Goal: Ask a question

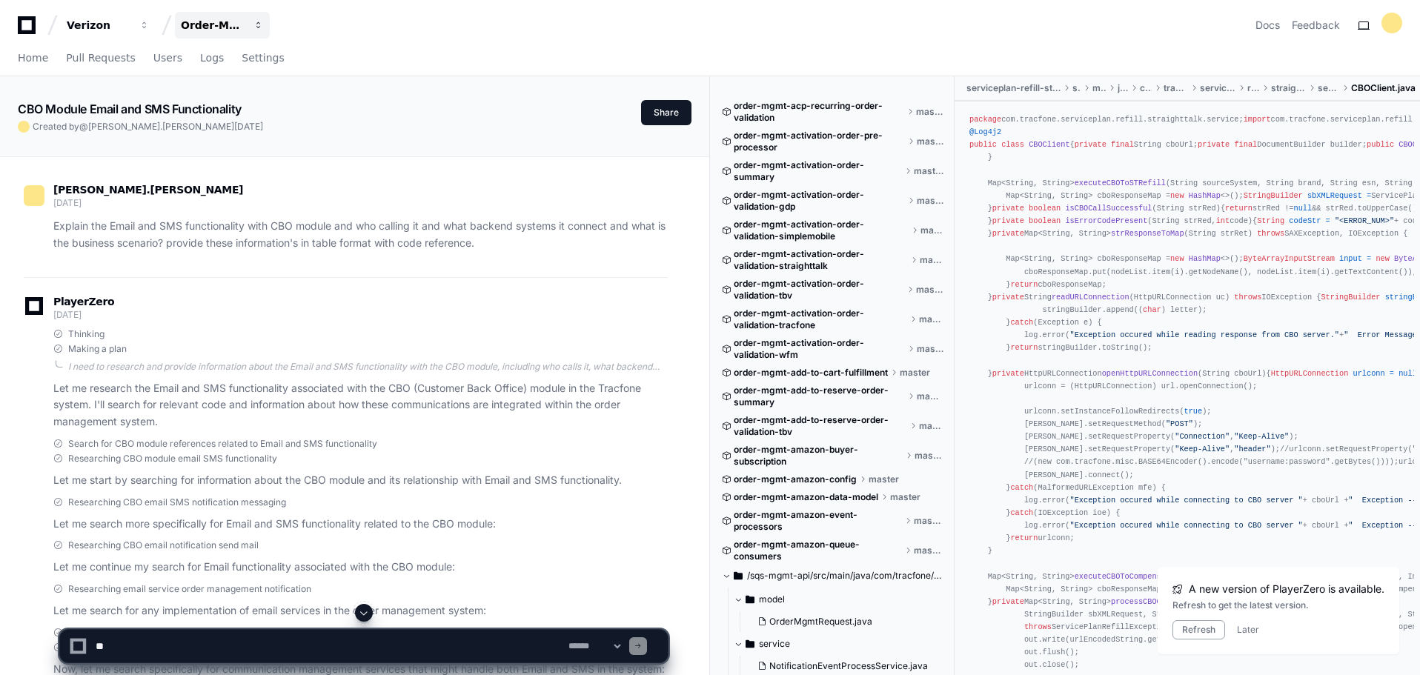
click at [259, 24] on span "button" at bounding box center [258, 25] width 10 height 10
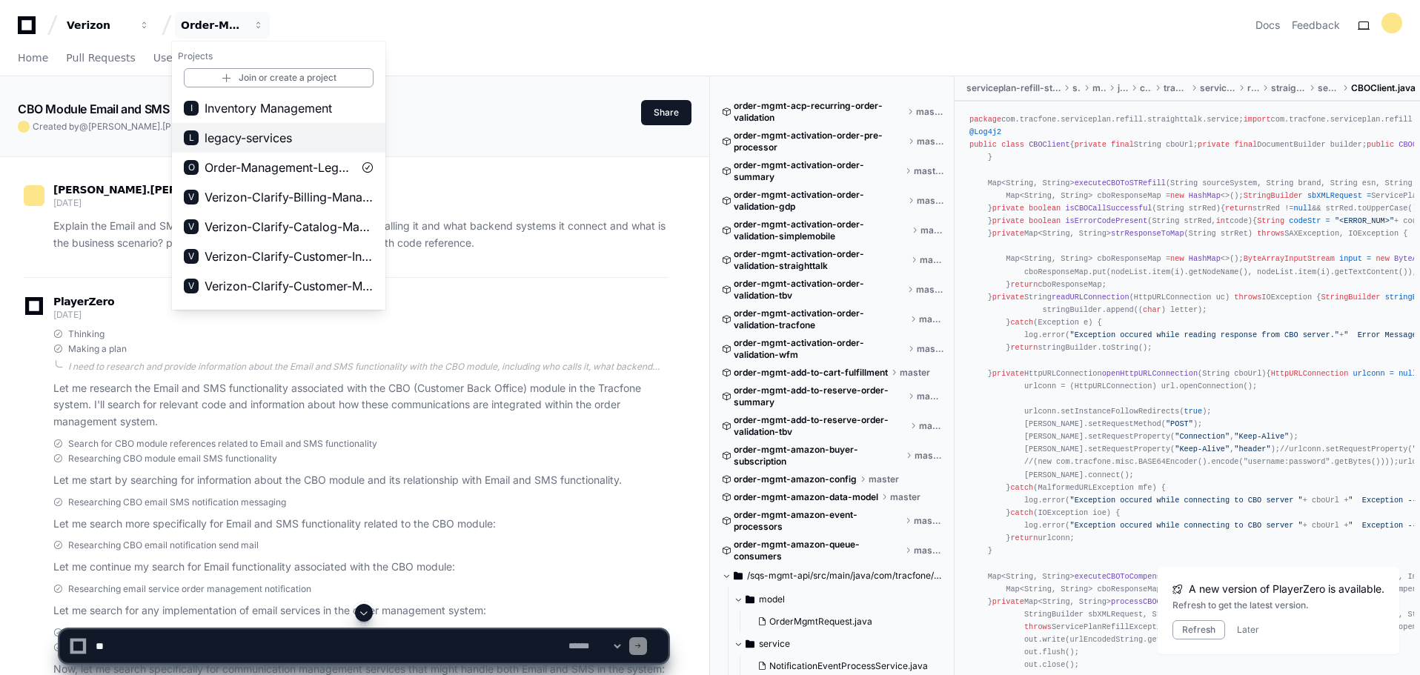
click at [276, 133] on span "legacy-services" at bounding box center [248, 138] width 87 height 18
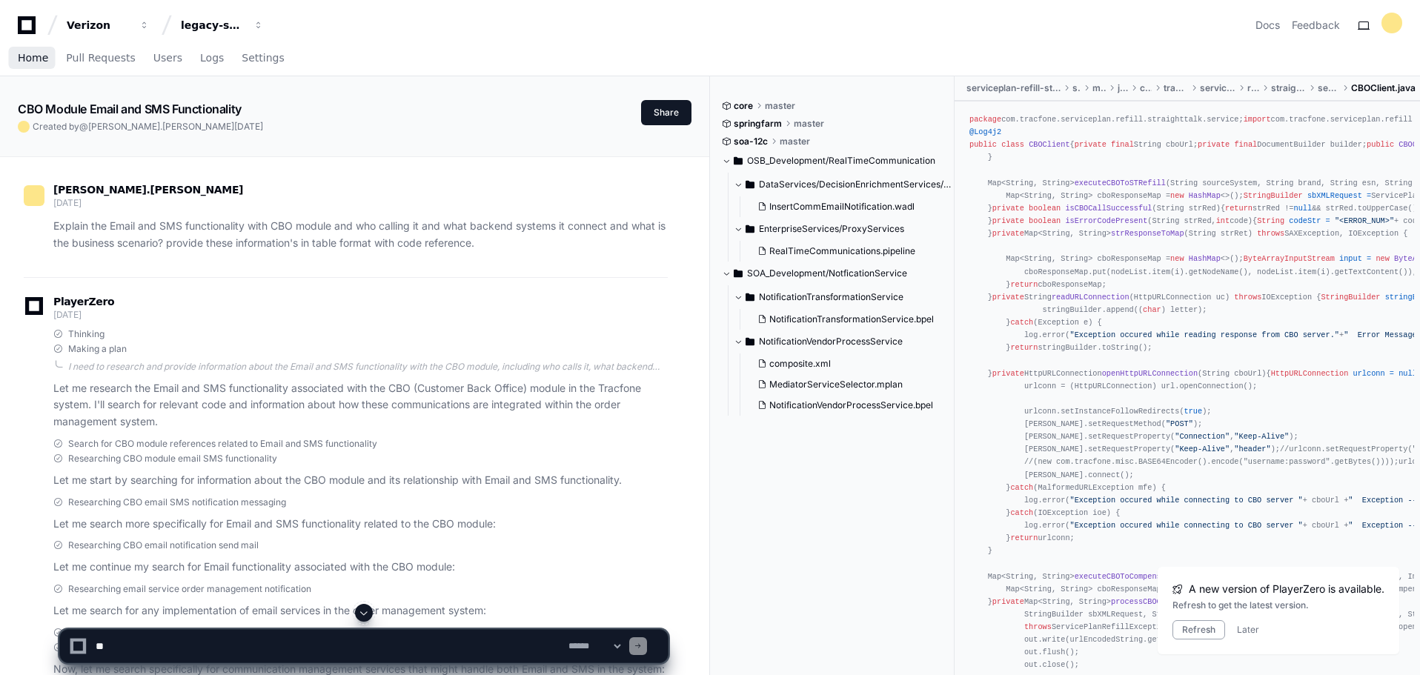
click at [33, 62] on span "Home" at bounding box center [33, 57] width 30 height 9
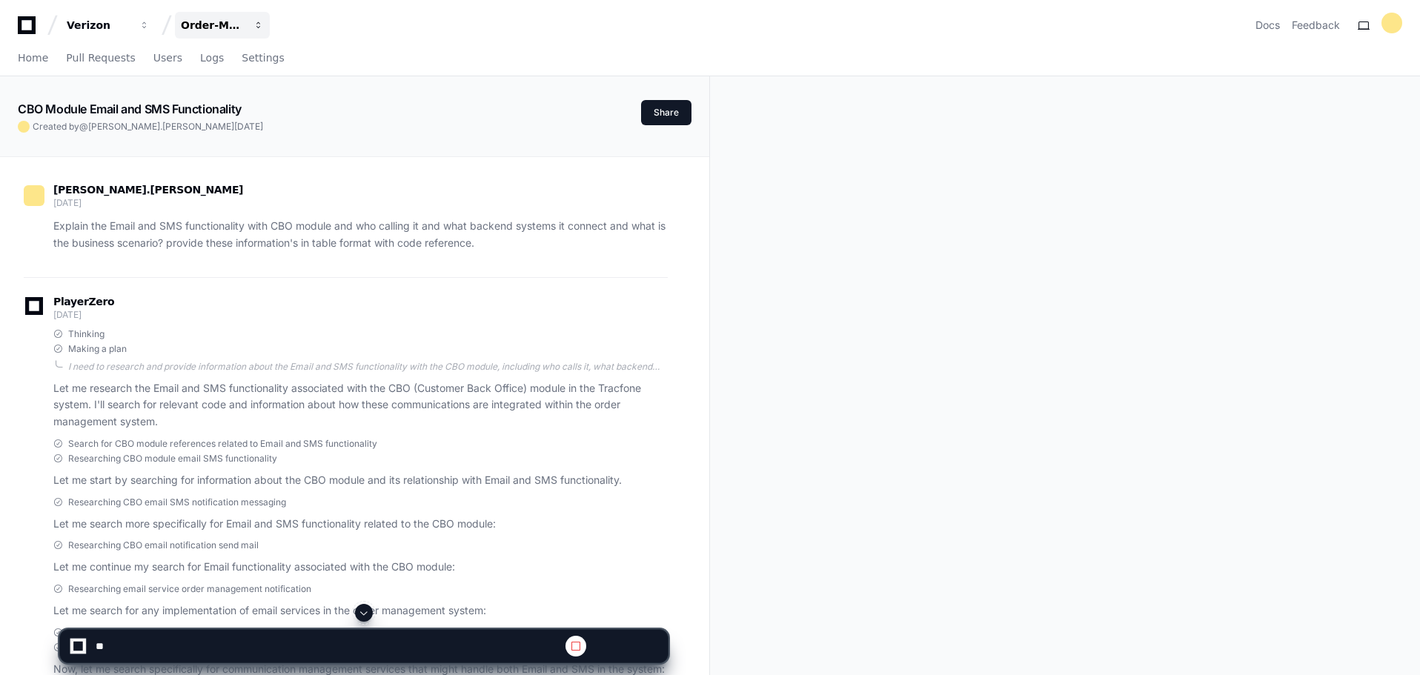
click at [253, 27] on span "button" at bounding box center [258, 25] width 10 height 10
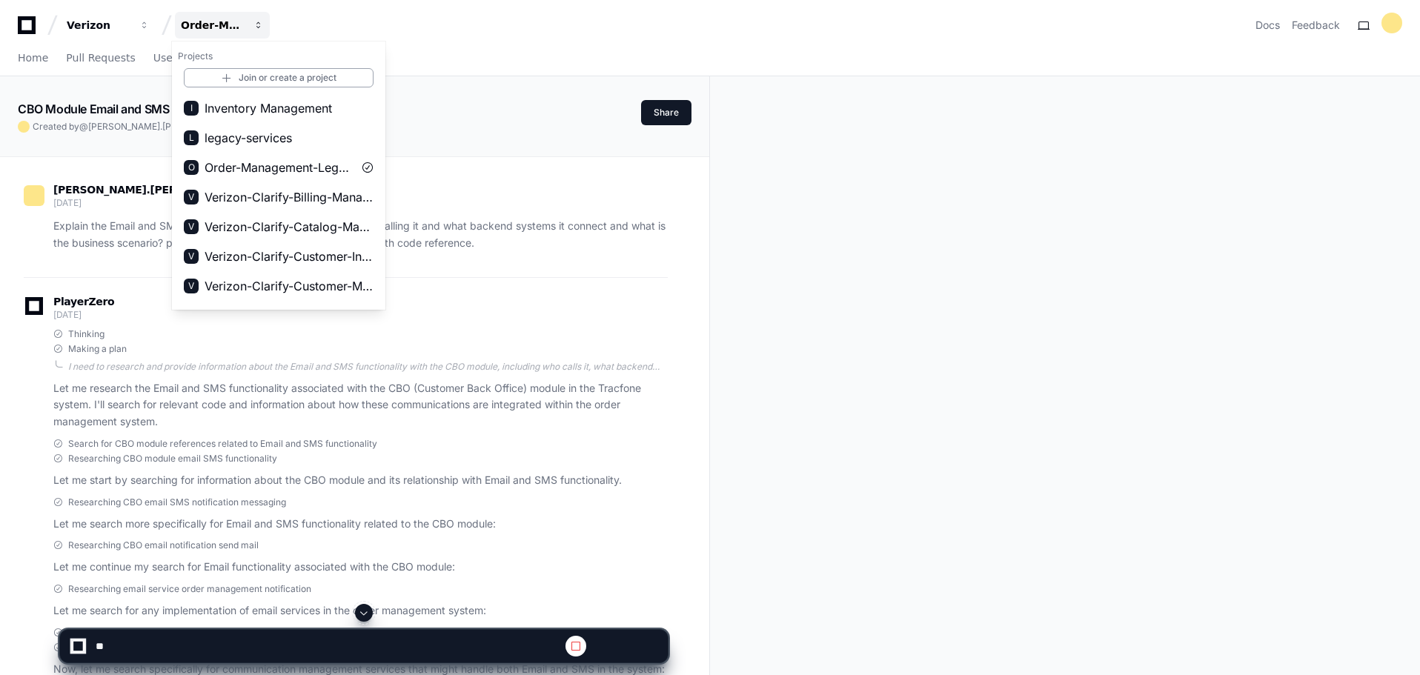
click at [276, 138] on span "legacy-services" at bounding box center [248, 138] width 87 height 18
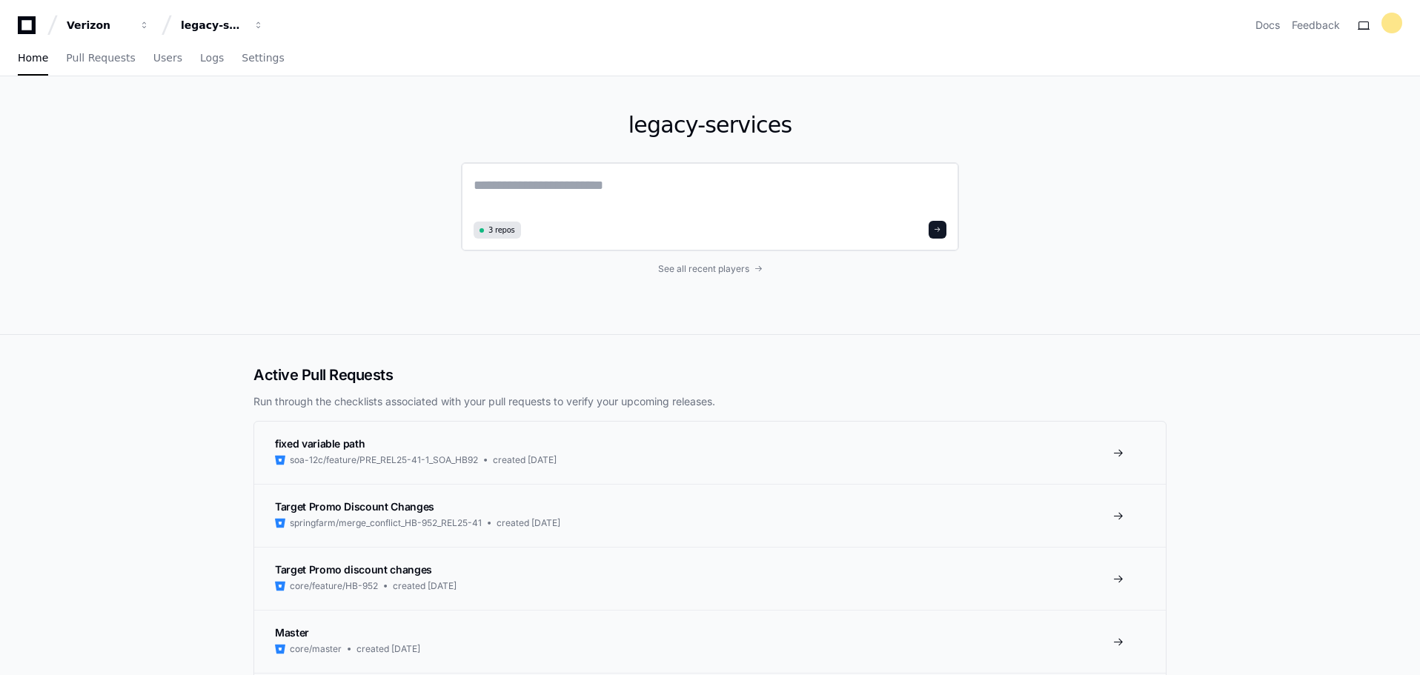
click at [586, 189] on textarea at bounding box center [710, 196] width 473 height 42
type textarea "**********"
click at [936, 223] on button at bounding box center [938, 228] width 18 height 18
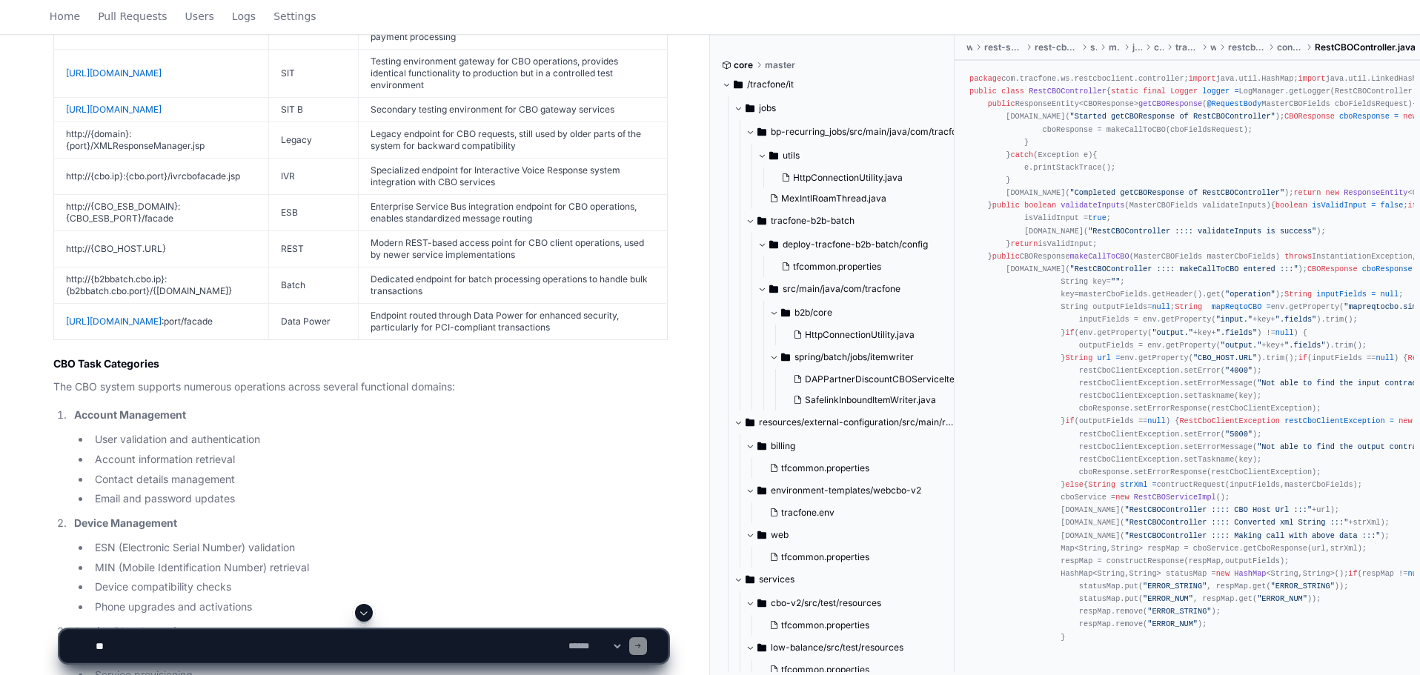
scroll to position [1001, 0]
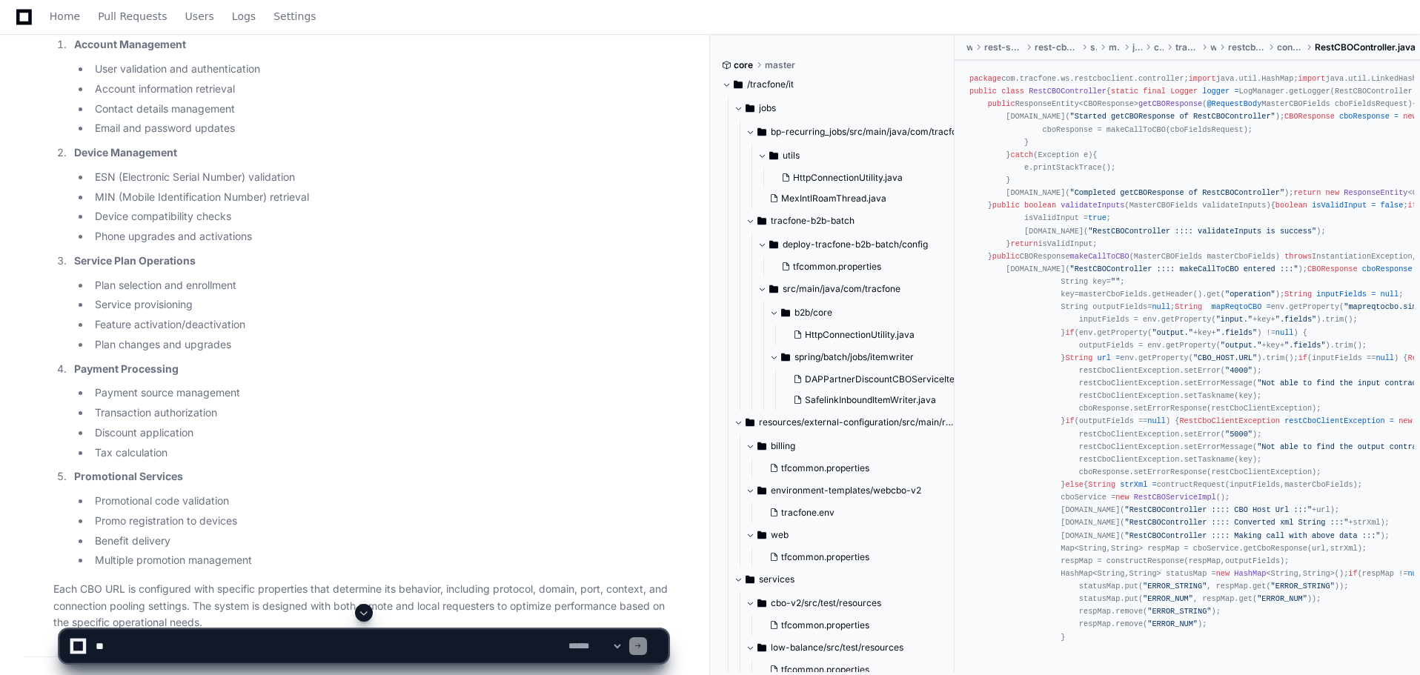
click at [153, 640] on textarea at bounding box center [329, 646] width 473 height 33
type textarea "**********"
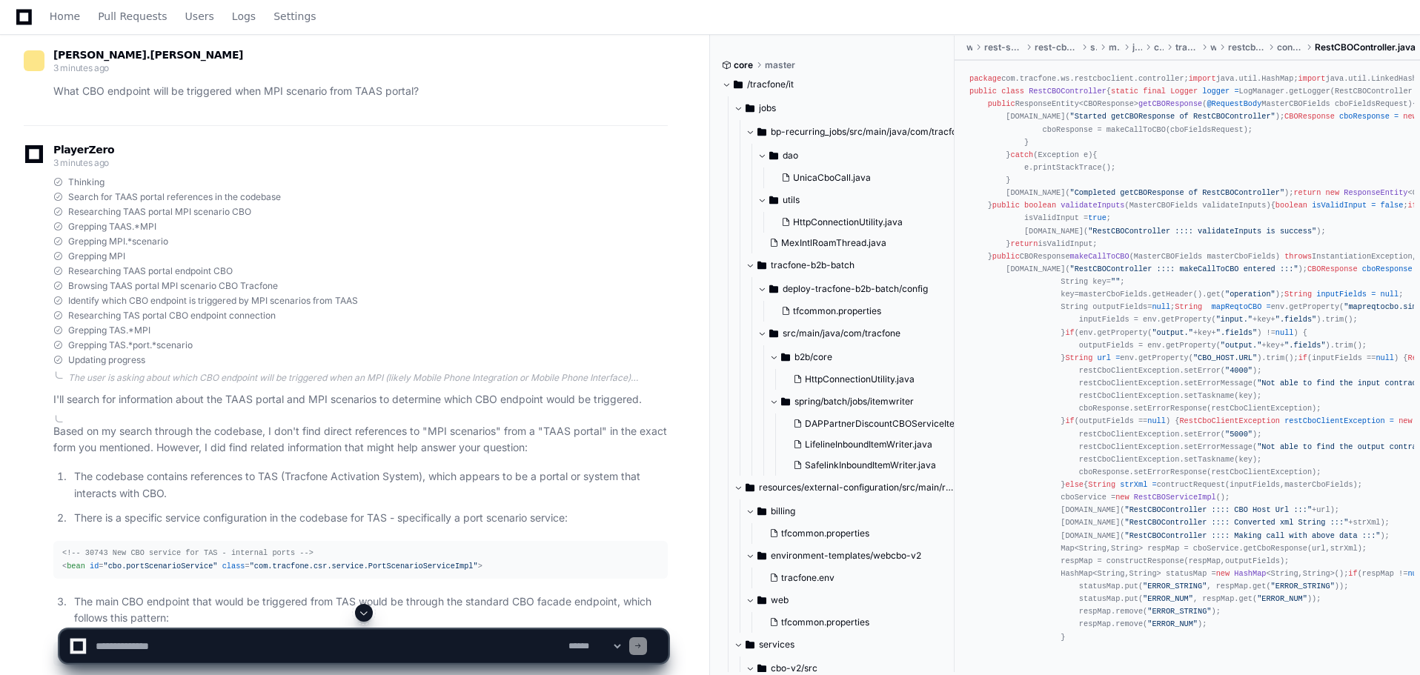
scroll to position [1998, 0]
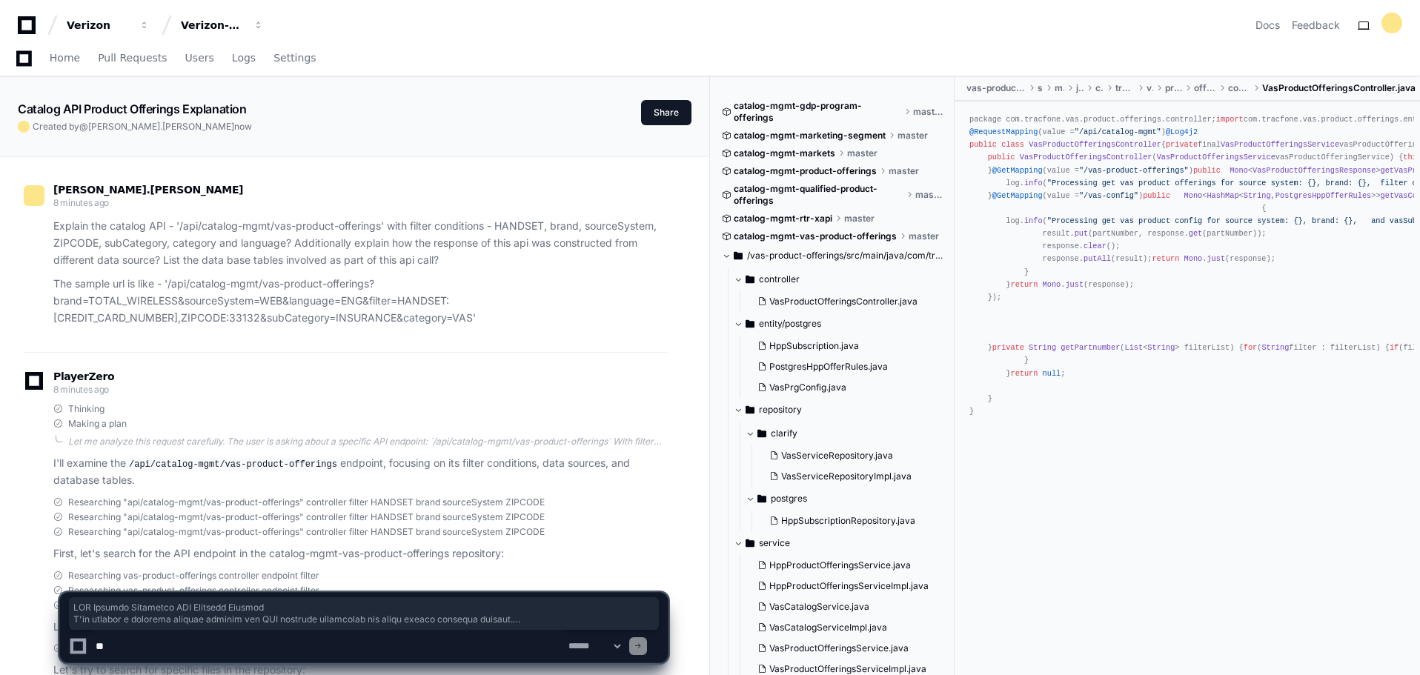
scroll to position [6398, 0]
